Goal: Transaction & Acquisition: Purchase product/service

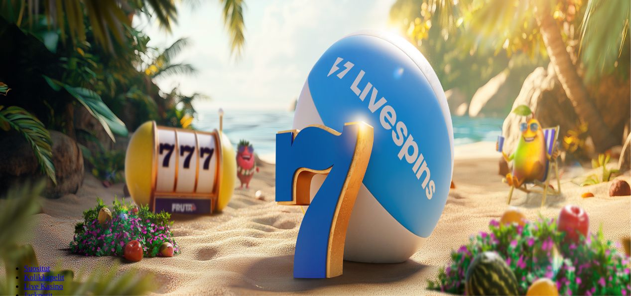
click at [121, 191] on label "€250" at bounding box center [113, 195] width 16 height 8
type input "***"
click at [56, 237] on button "Talleta ja pelaa" at bounding box center [30, 242] width 52 height 10
click at [380, 223] on div at bounding box center [317, 223] width 626 height 0
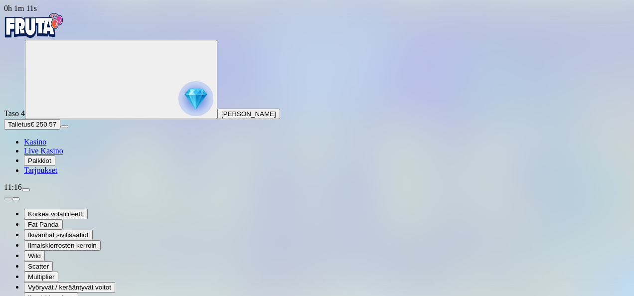
drag, startPoint x: 559, startPoint y: 113, endPoint x: 550, endPoint y: 80, distance: 34.1
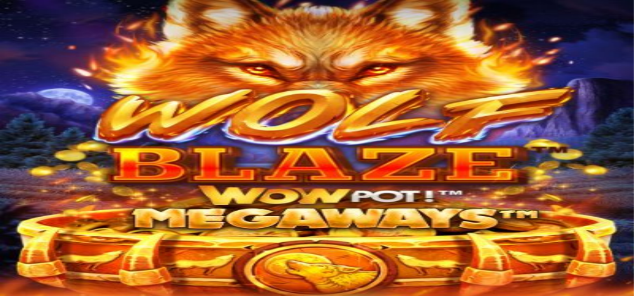
click at [499, 202] on div at bounding box center [317, 202] width 626 height 0
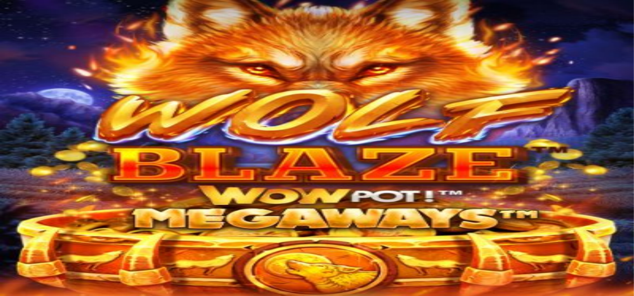
click at [66, 130] on button "Talletus € 3,774.14" at bounding box center [35, 124] width 62 height 10
